Goal: Task Accomplishment & Management: Manage account settings

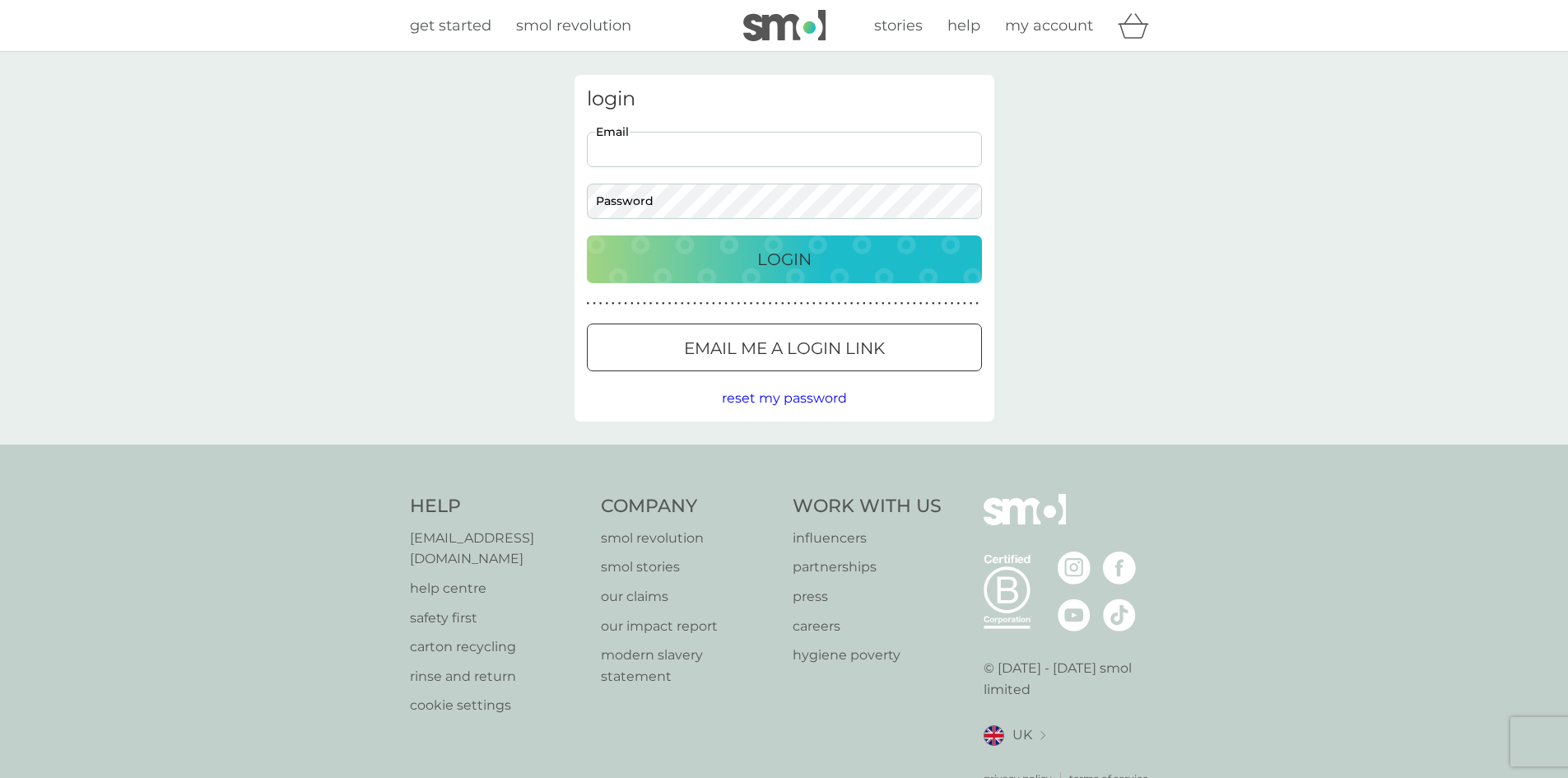
click at [667, 146] on input "Email" at bounding box center [784, 149] width 395 height 35
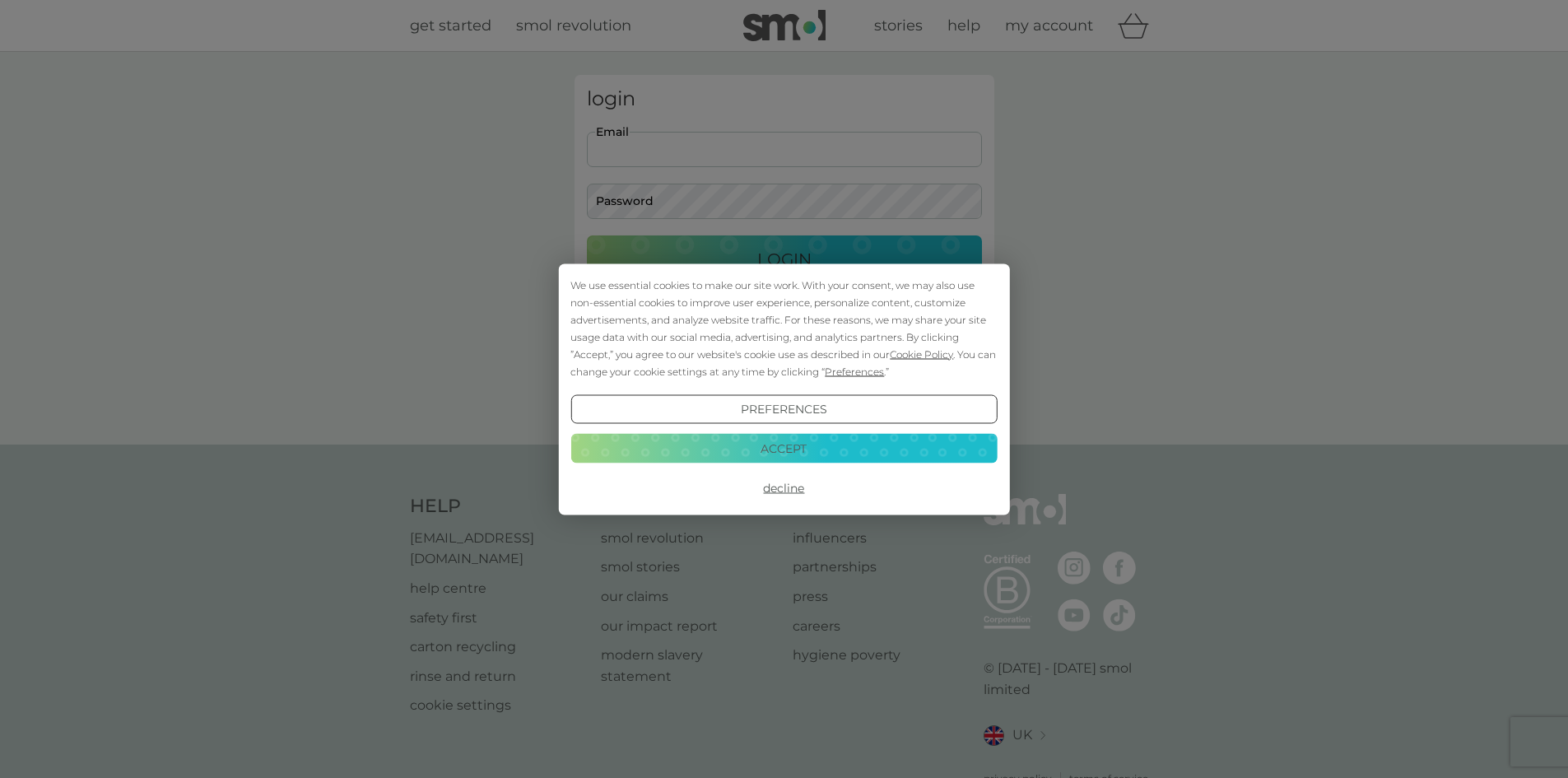
type input "[EMAIL_ADDRESS][DOMAIN_NAME]"
click at [726, 204] on div "We use essential cookies to make our site work. With your consent, we may also …" at bounding box center [784, 389] width 1568 height 778
drag, startPoint x: 751, startPoint y: 445, endPoint x: 731, endPoint y: 368, distance: 79.6
click at [752, 445] on button "Accept" at bounding box center [784, 448] width 426 height 30
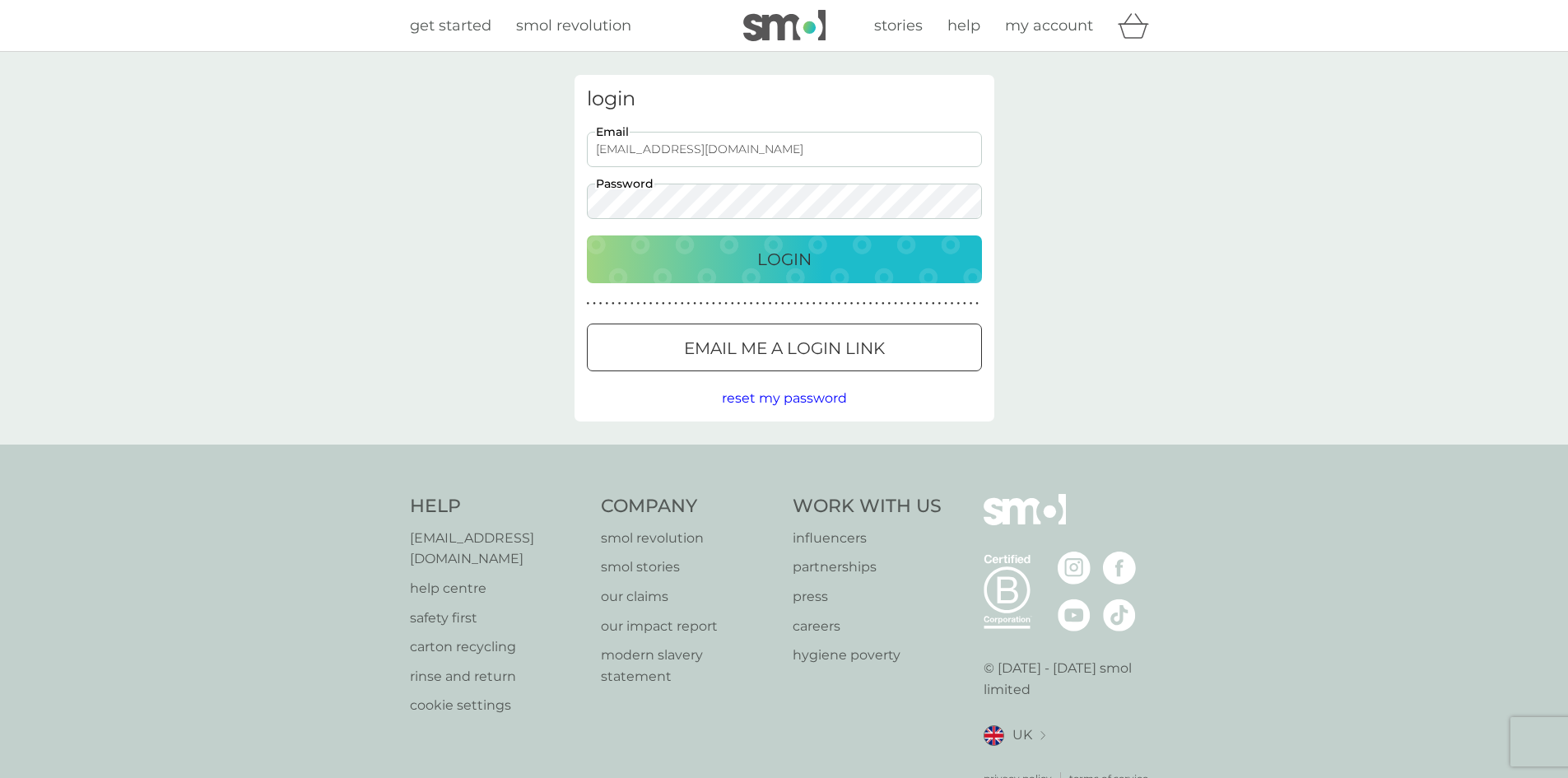
drag, startPoint x: 874, startPoint y: 260, endPoint x: 909, endPoint y: 272, distance: 37.0
click at [874, 259] on div "Login" at bounding box center [784, 259] width 362 height 26
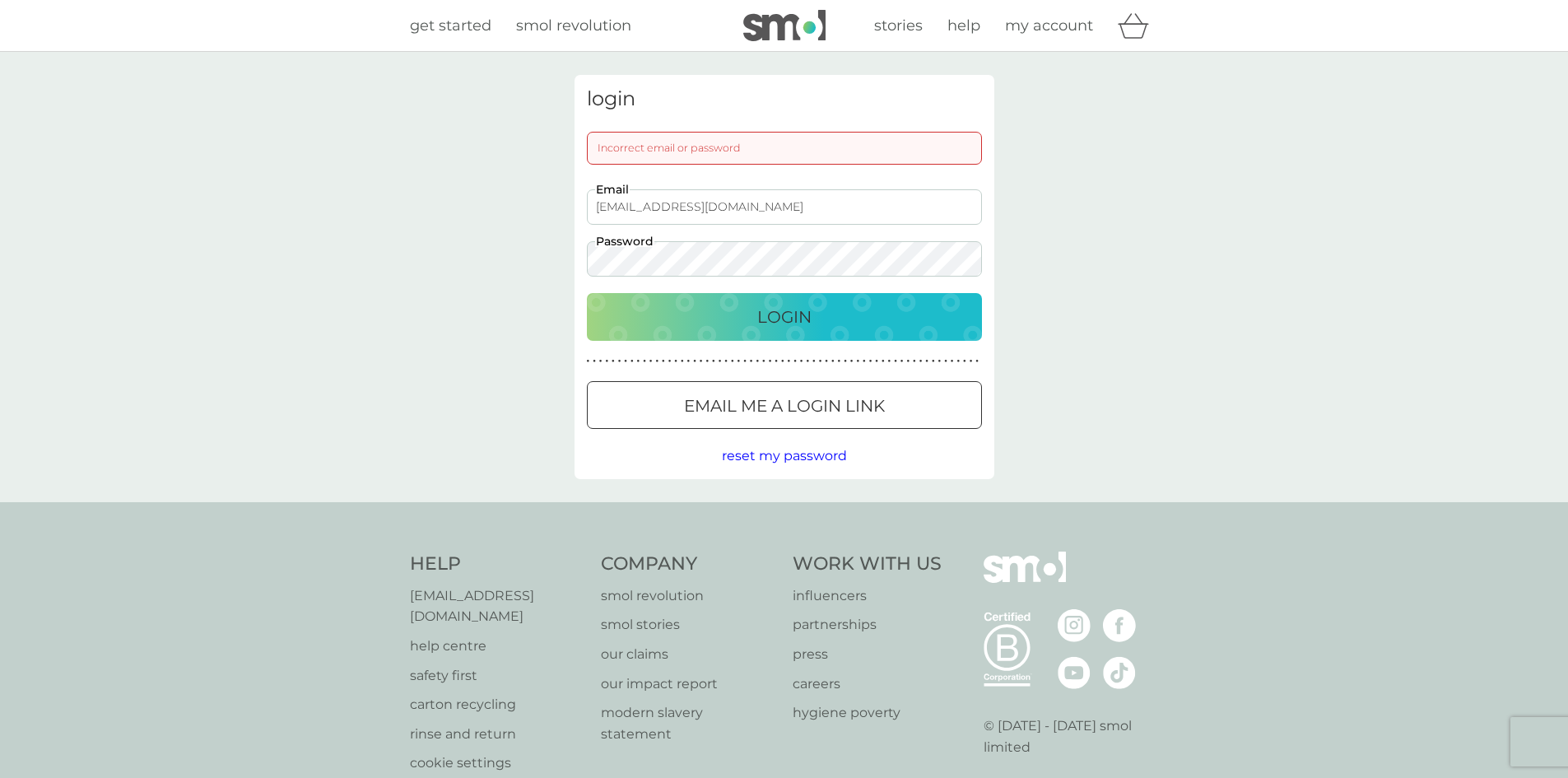
click at [328, 239] on div "login Incorrect email or password zoecrick@gmail.com Email Password Login ● ● ●…" at bounding box center [784, 277] width 1568 height 450
click at [732, 327] on div "Login" at bounding box center [784, 317] width 362 height 26
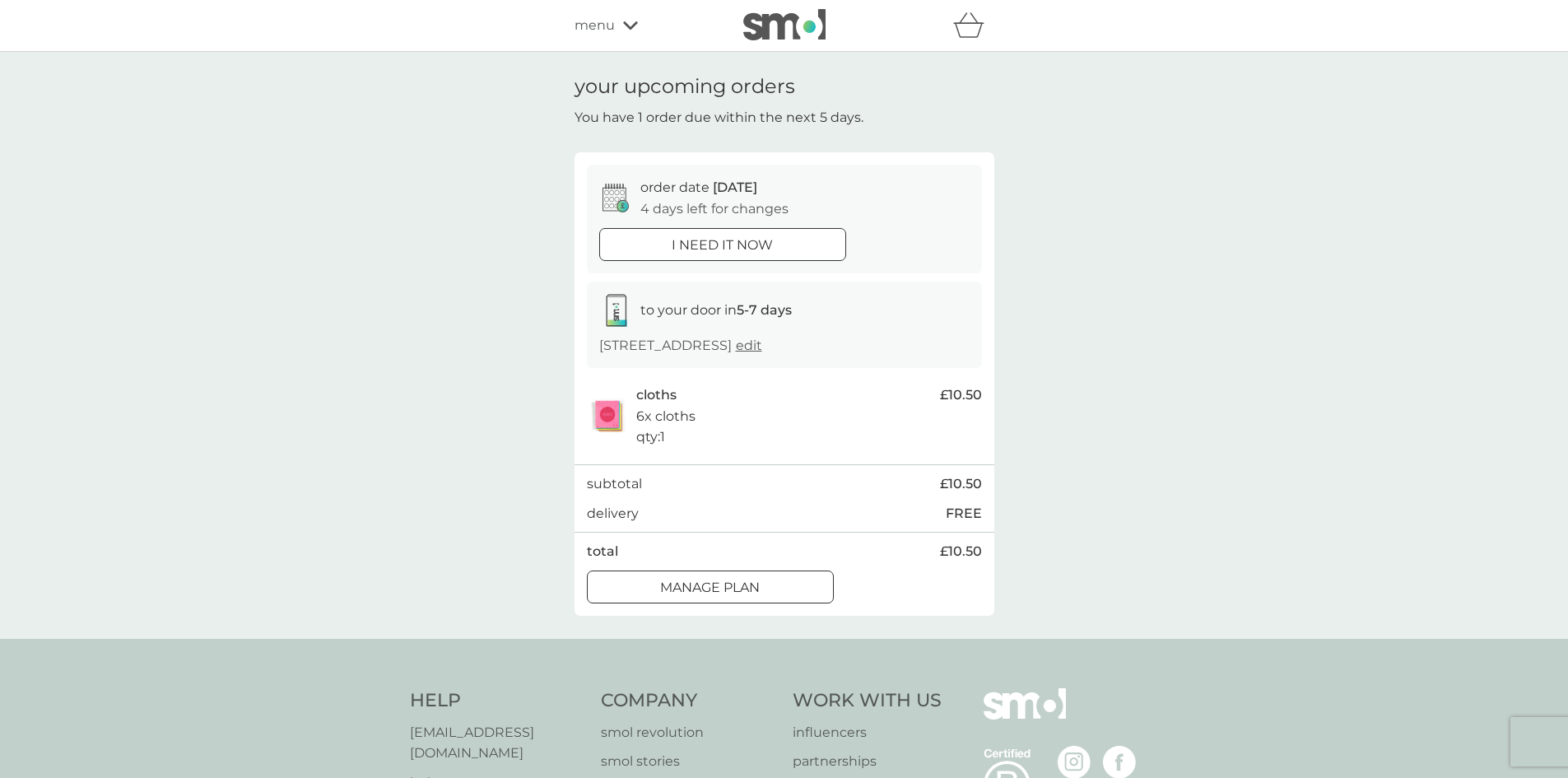
click at [776, 580] on div "Manage plan" at bounding box center [710, 588] width 245 height 21
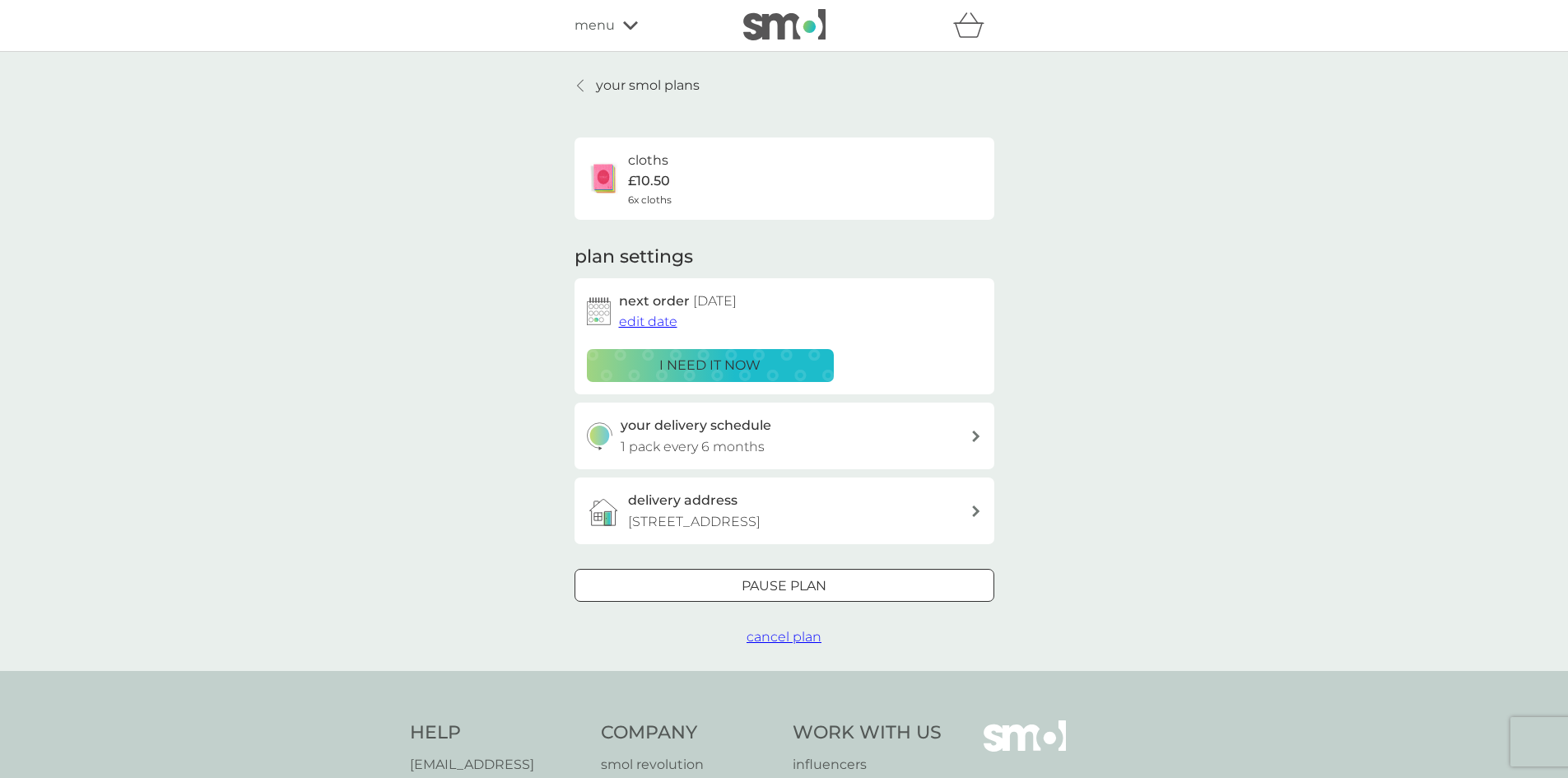
click at [643, 321] on span "edit date" at bounding box center [648, 321] width 58 height 16
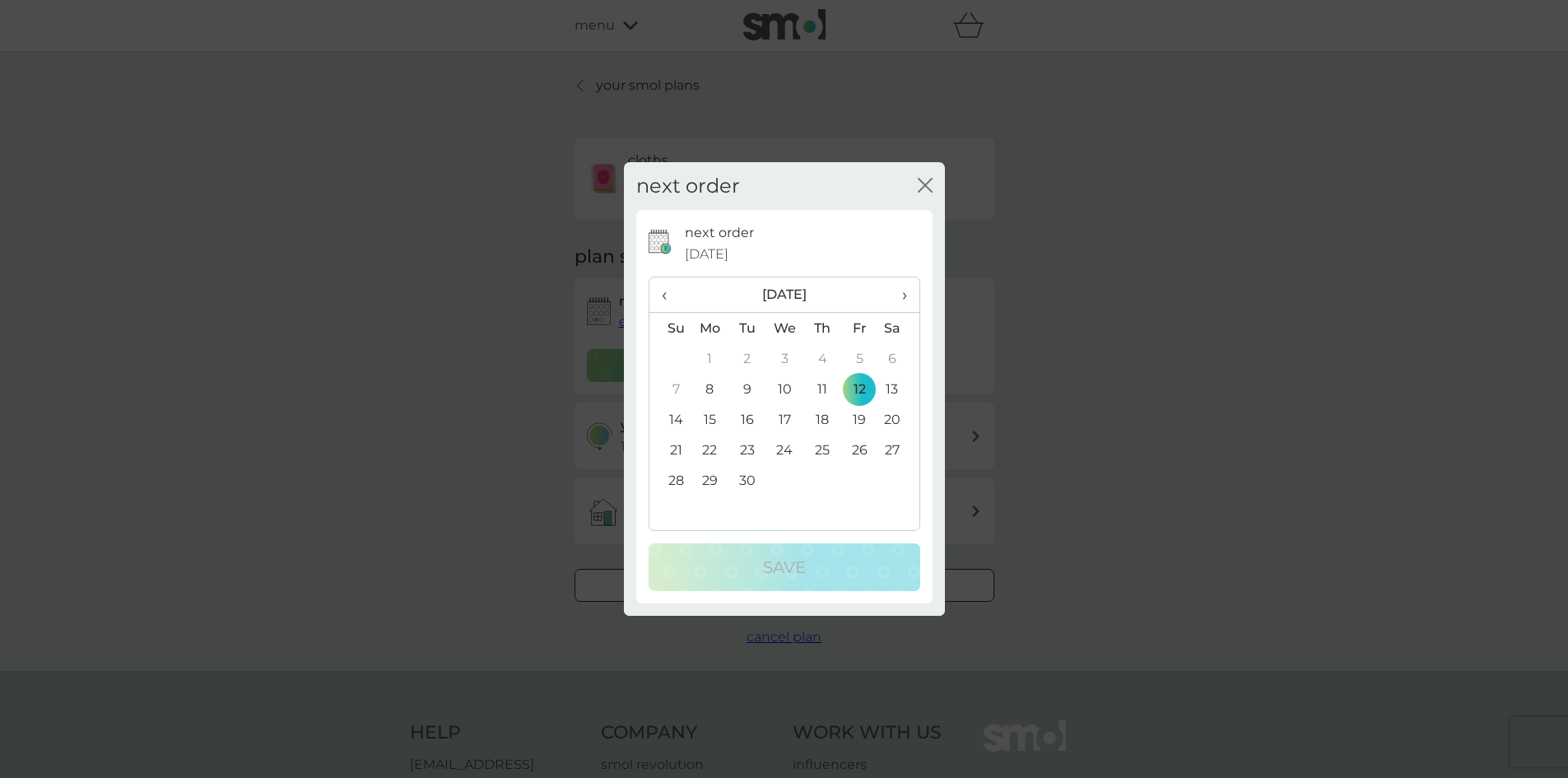
click at [903, 292] on span "›" at bounding box center [898, 294] width 17 height 35
click at [901, 293] on span "›" at bounding box center [898, 294] width 17 height 35
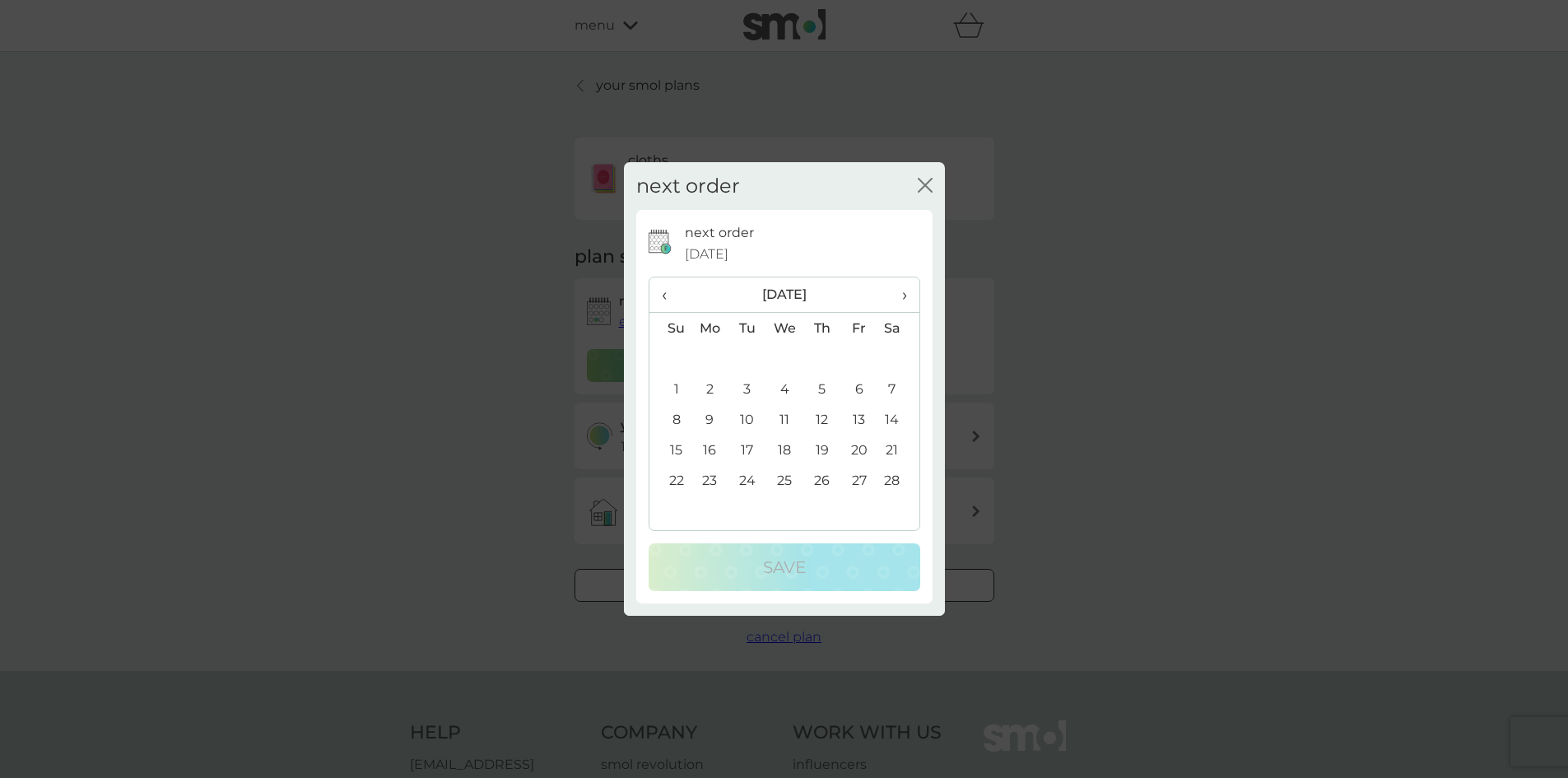
click at [672, 420] on td "8" at bounding box center [671, 420] width 42 height 30
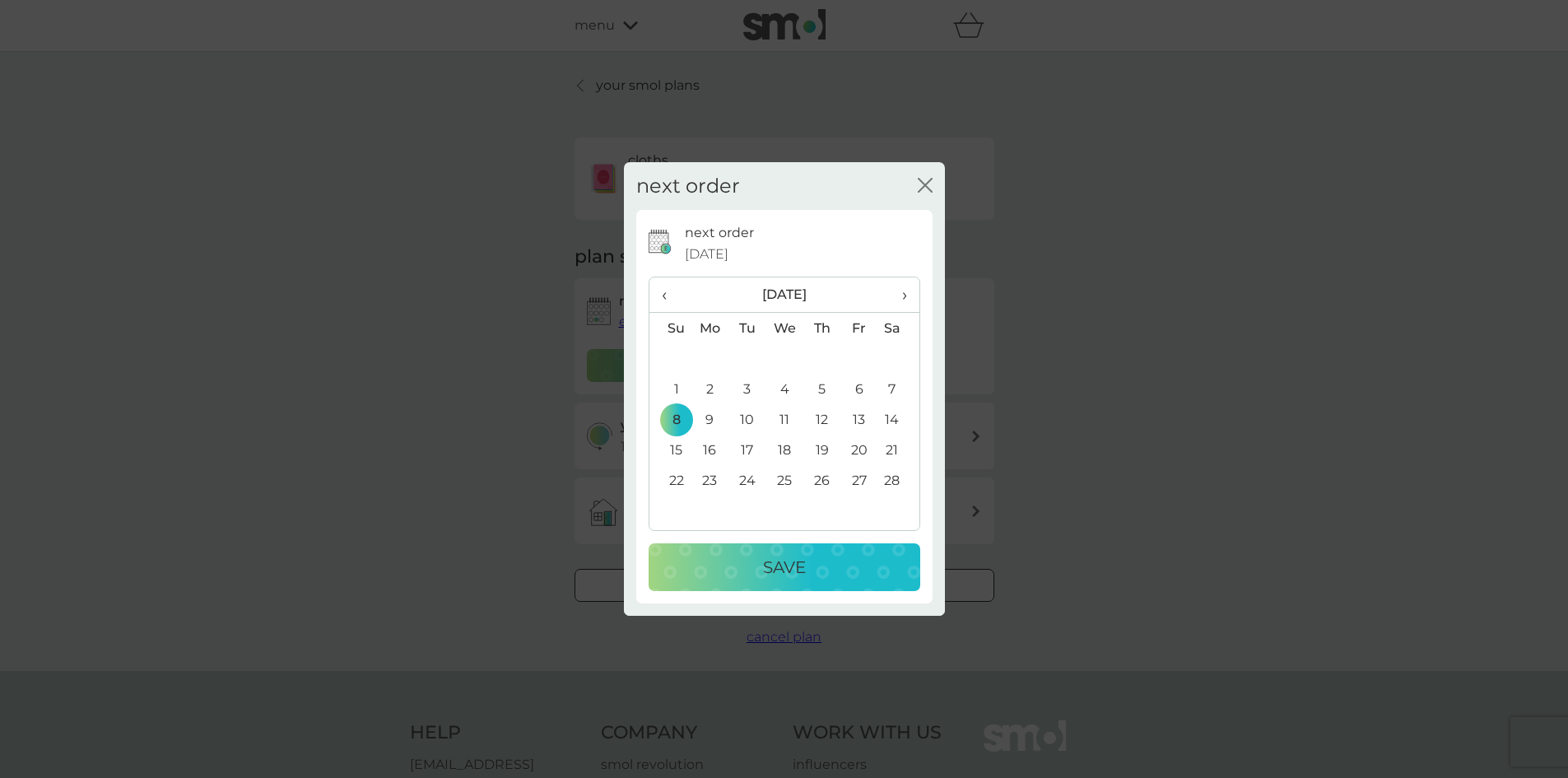
drag, startPoint x: 837, startPoint y: 566, endPoint x: 982, endPoint y: 559, distance: 145.2
click at [838, 566] on div "Save" at bounding box center [784, 567] width 238 height 26
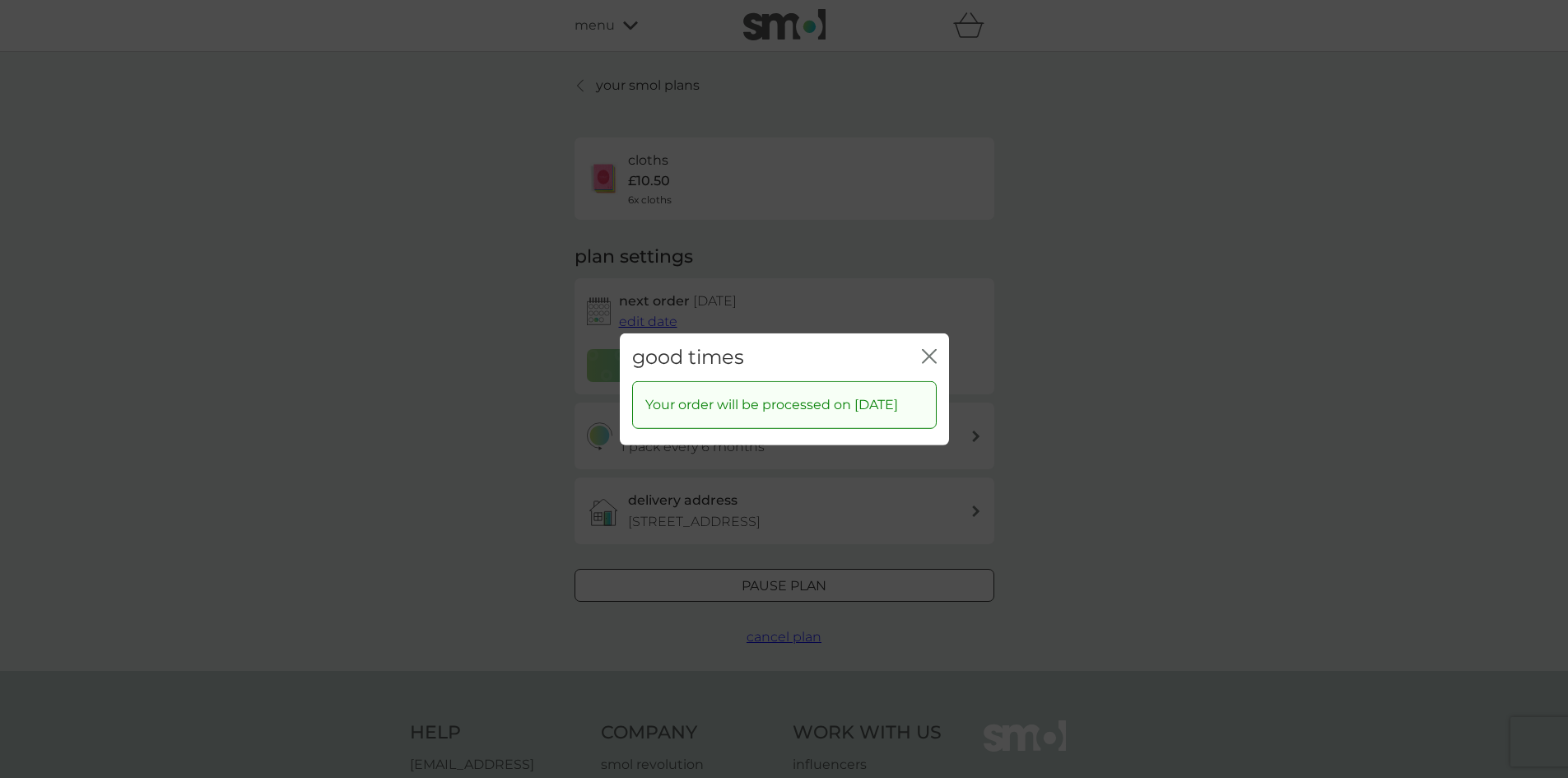
click at [930, 348] on icon "close" at bounding box center [929, 356] width 15 height 15
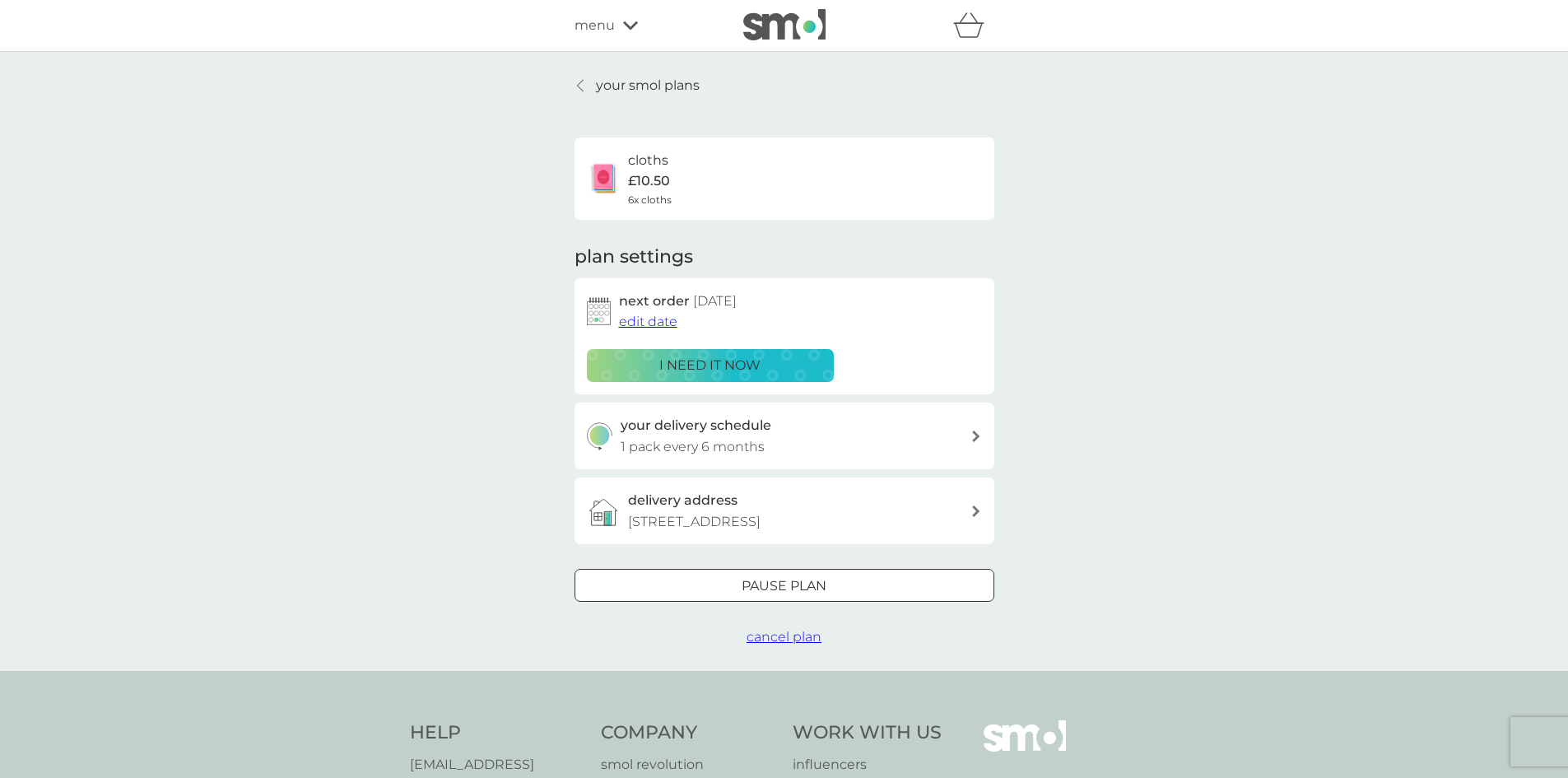
click at [621, 28] on div "menu" at bounding box center [645, 25] width 140 height 21
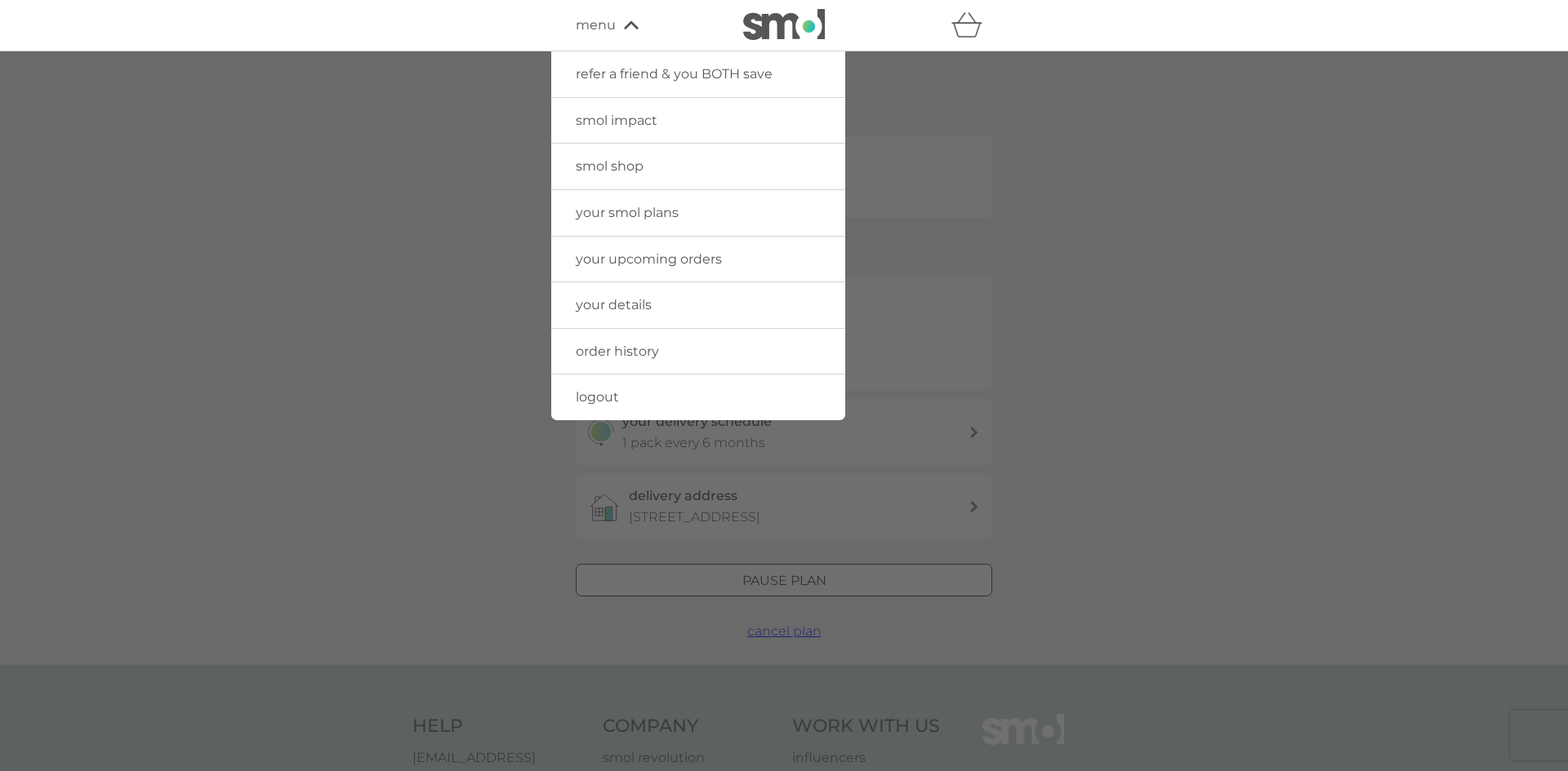
click at [676, 211] on span "your smol plans" at bounding box center [627, 212] width 103 height 16
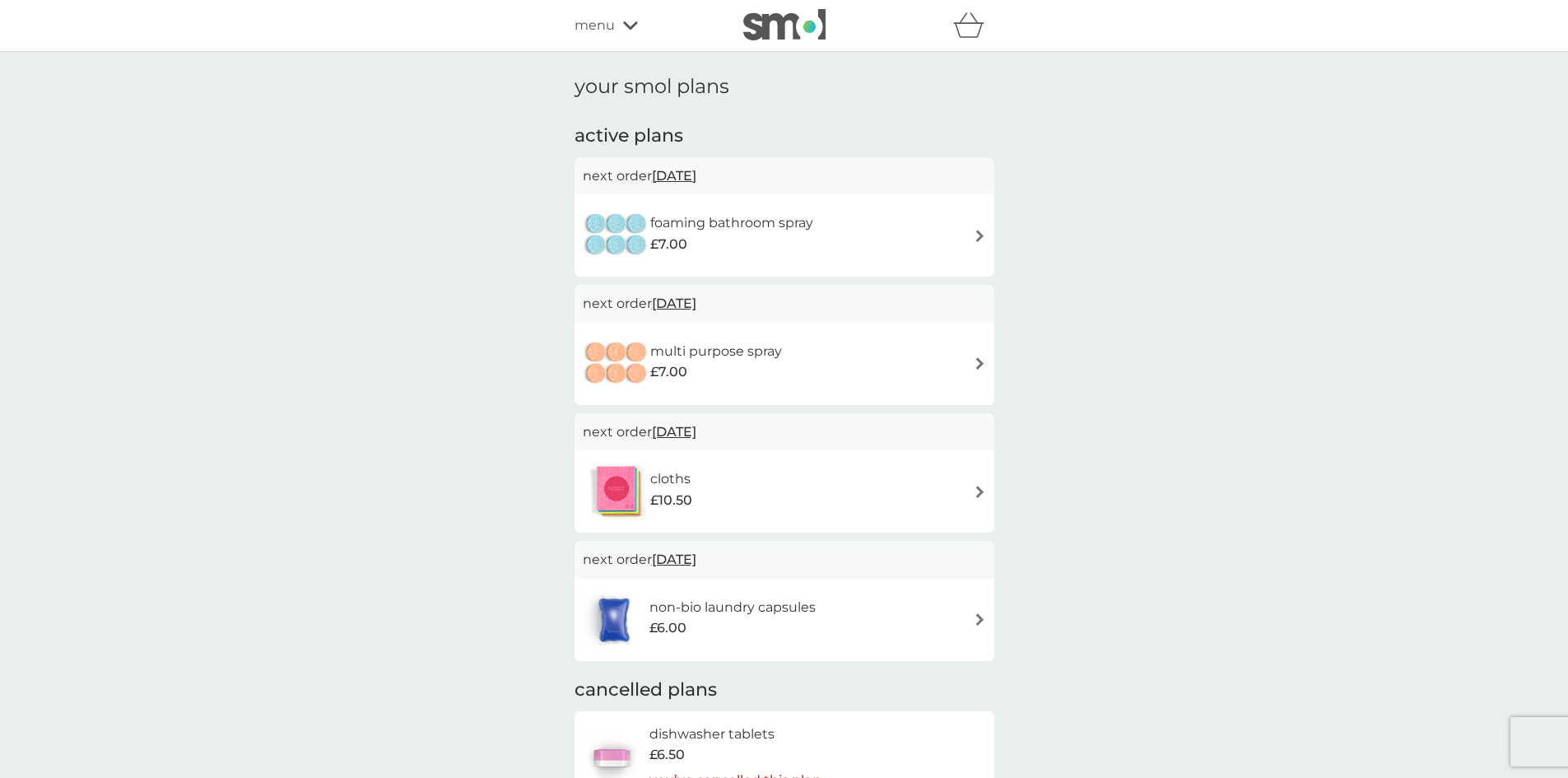
click at [607, 27] on span "menu" at bounding box center [595, 25] width 40 height 21
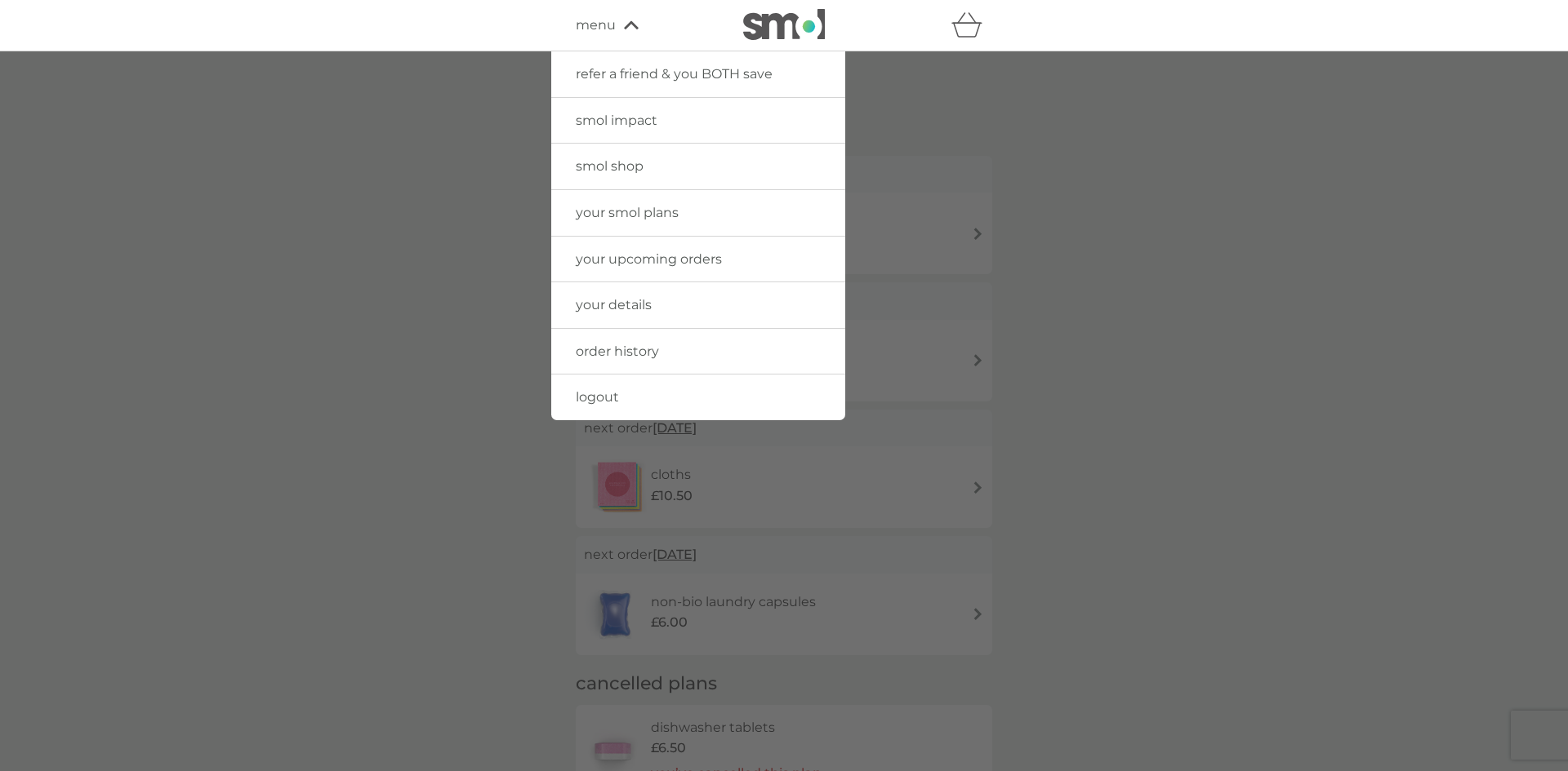
click at [581, 396] on span "logout" at bounding box center [598, 397] width 43 height 16
